Goal: Transaction & Acquisition: Purchase product/service

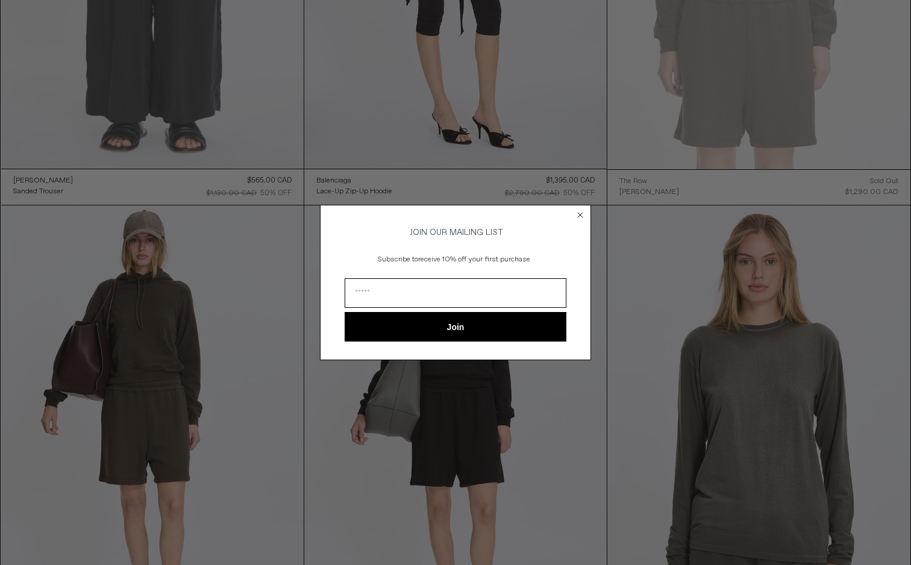
scroll to position [364, 0]
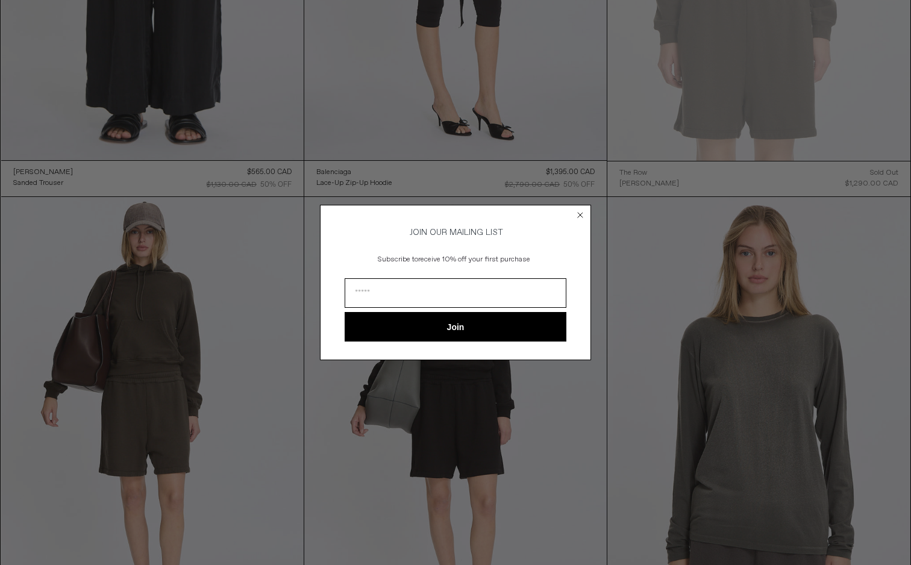
click at [581, 211] on circle "Close dialog" at bounding box center [580, 214] width 11 height 11
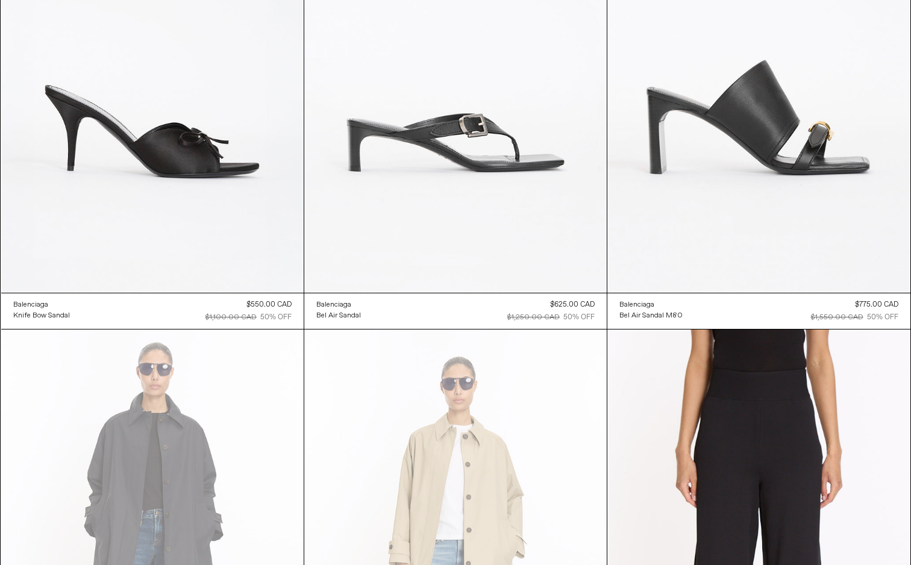
scroll to position [3153, 0]
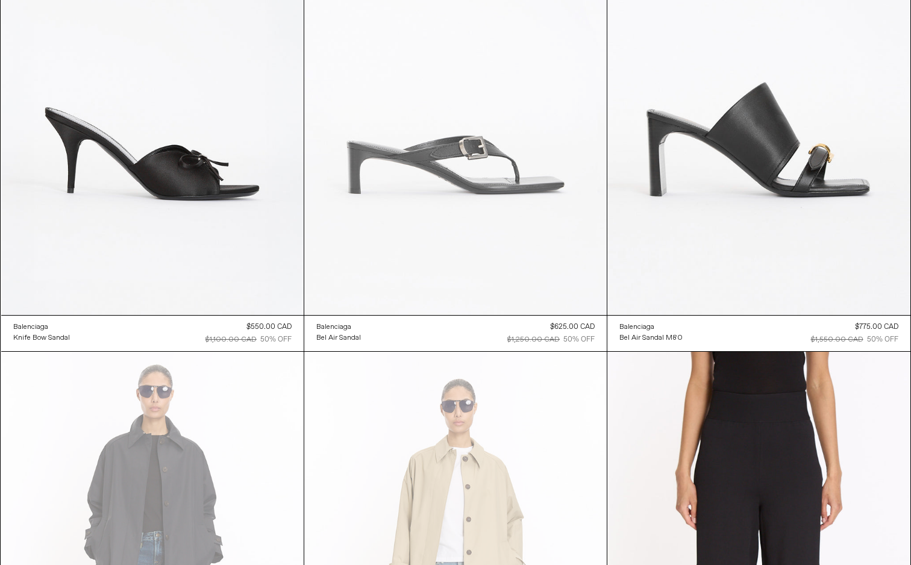
click at [475, 246] on at bounding box center [455, 87] width 302 height 453
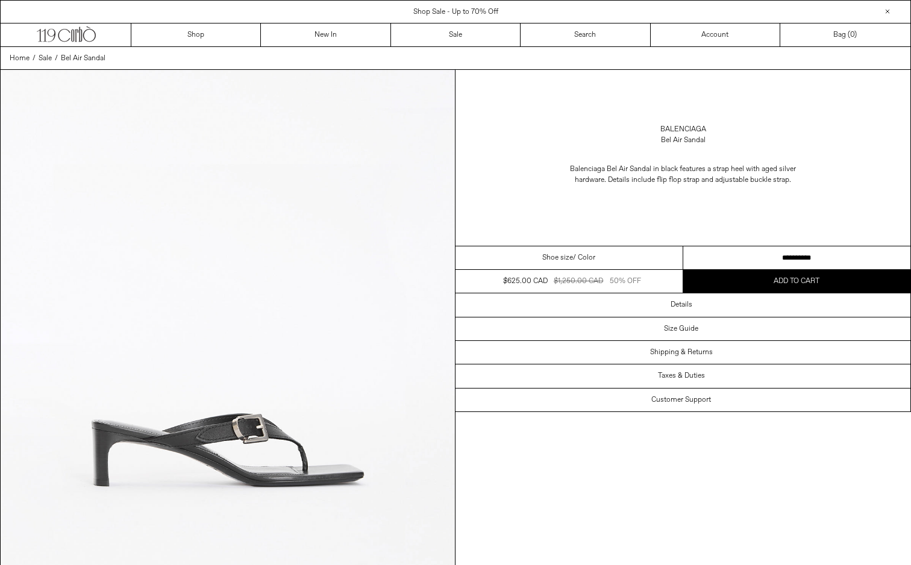
click at [538, 256] on div "Shoe size / Color" at bounding box center [569, 257] width 228 height 23
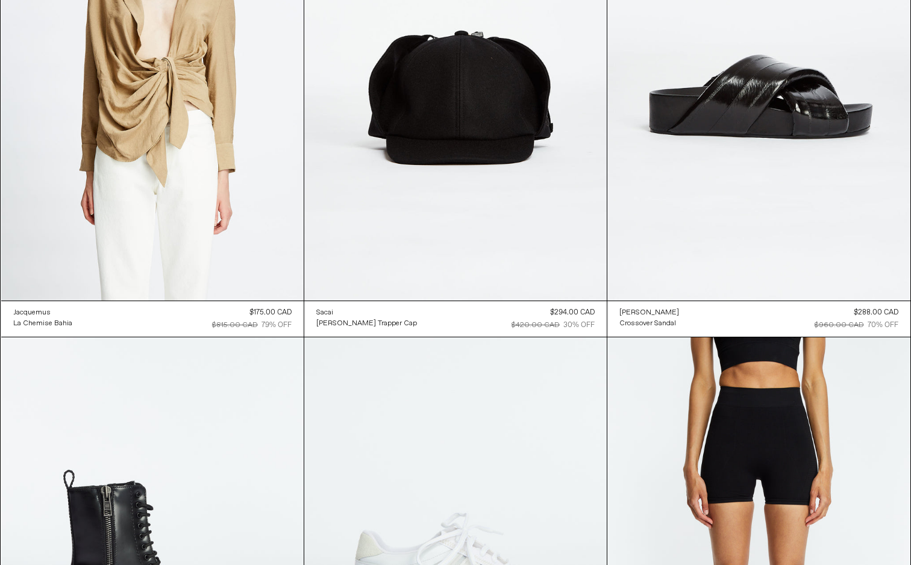
scroll to position [36402, 0]
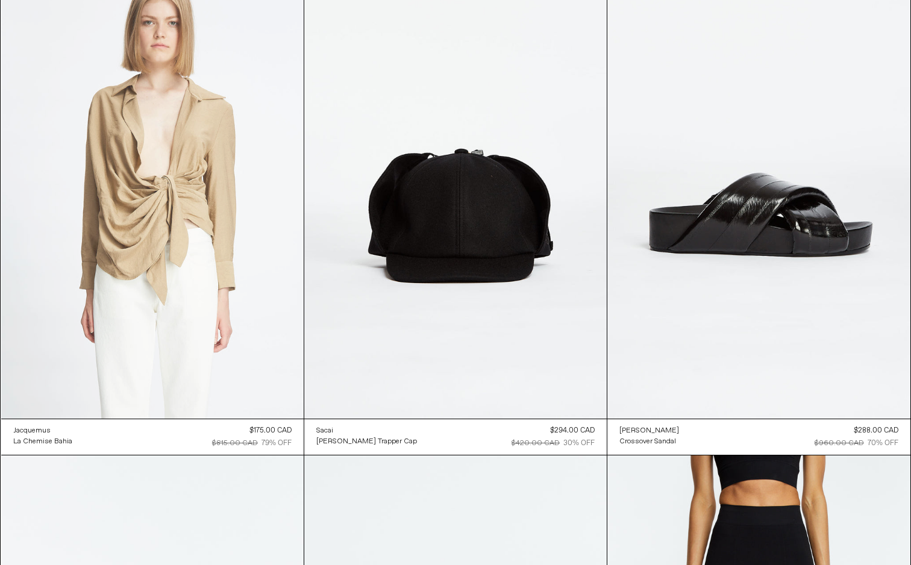
click at [136, 322] on at bounding box center [152, 191] width 302 height 453
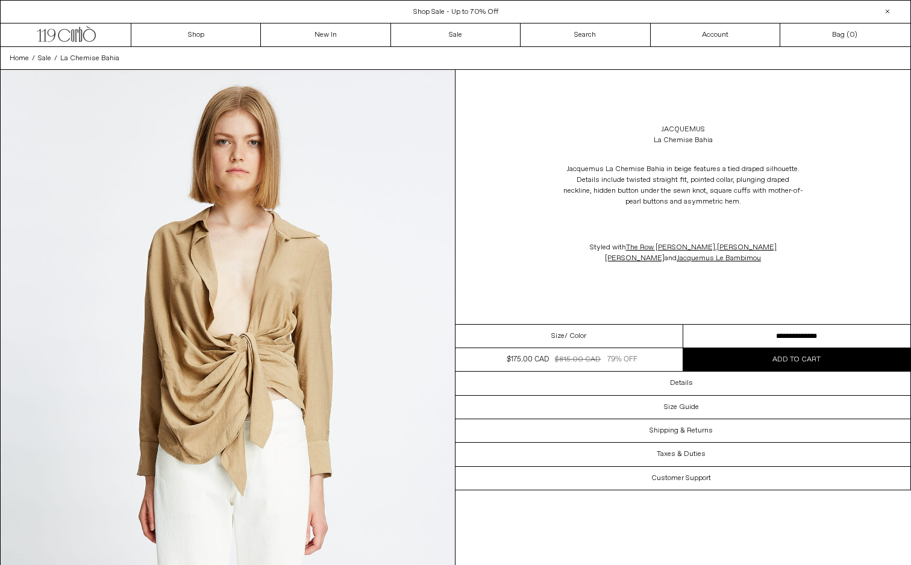
click at [724, 352] on button "Add to cart" at bounding box center [797, 359] width 228 height 23
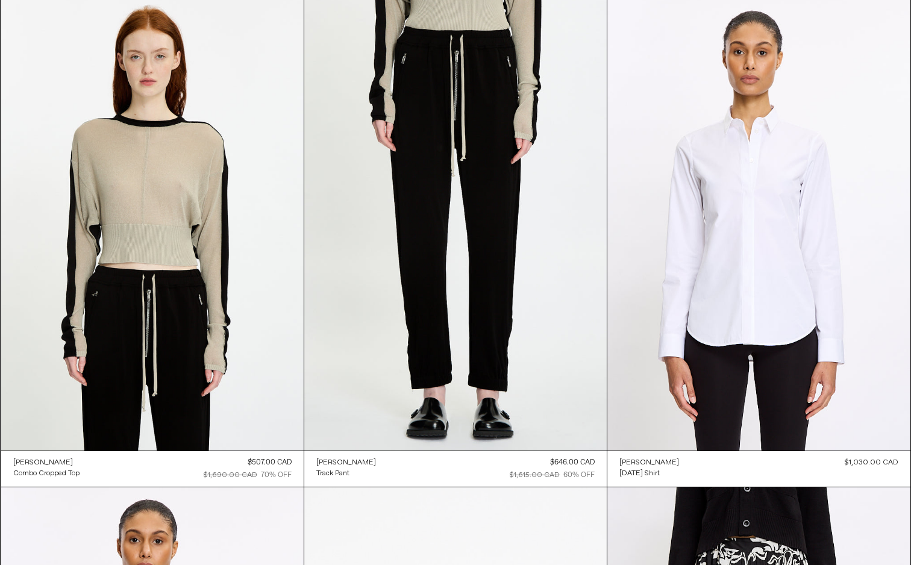
scroll to position [30483, 0]
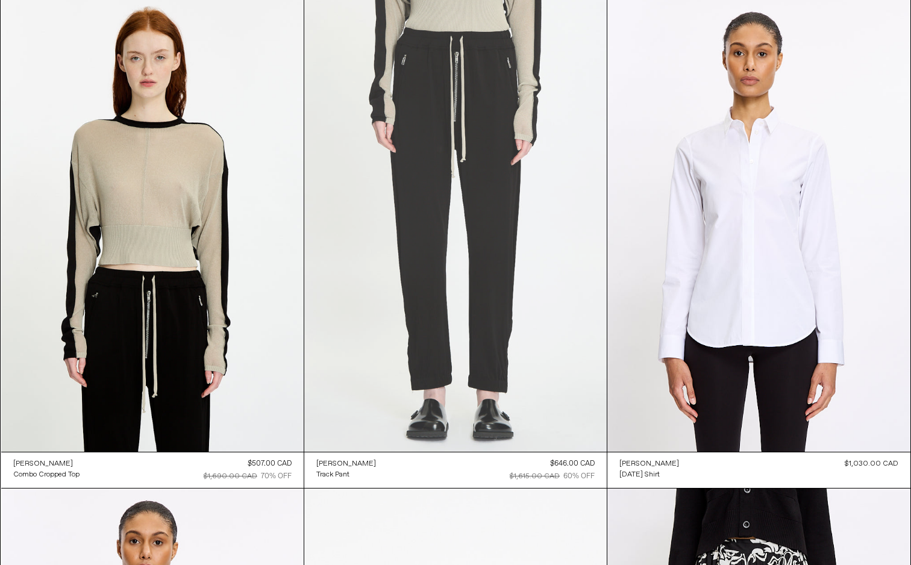
click at [373, 328] on at bounding box center [455, 224] width 302 height 453
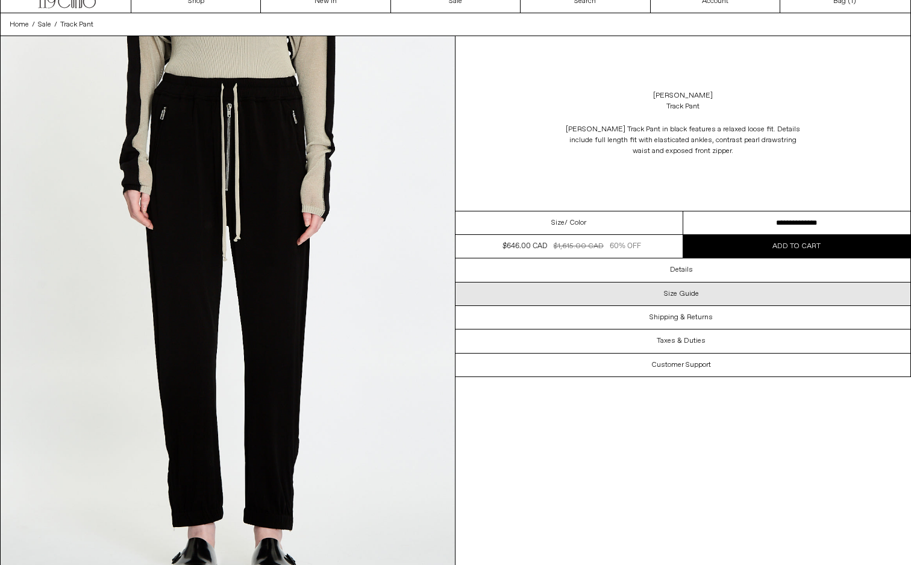
click at [594, 301] on div "Size Guide" at bounding box center [682, 293] width 455 height 23
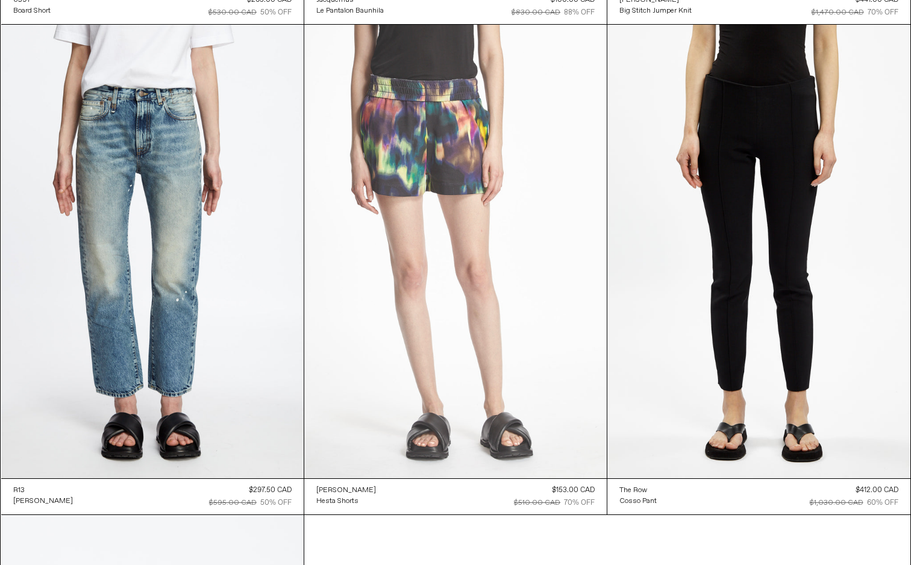
scroll to position [44676, 0]
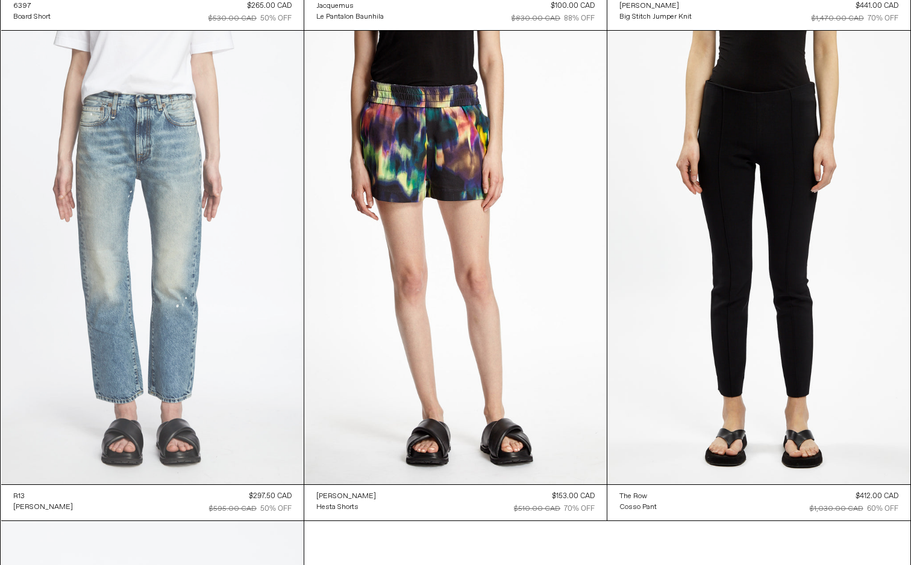
click at [151, 336] on at bounding box center [152, 257] width 302 height 453
